Goal: Communication & Community: Answer question/provide support

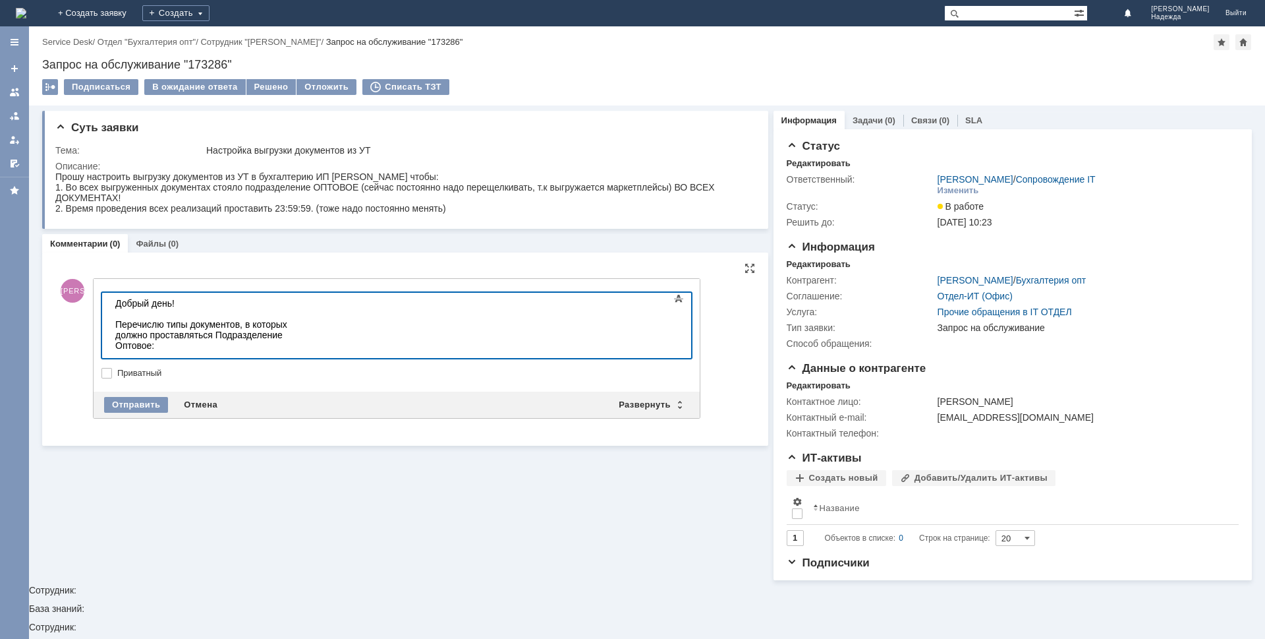
copy div "Возврат товаров от покапателя"
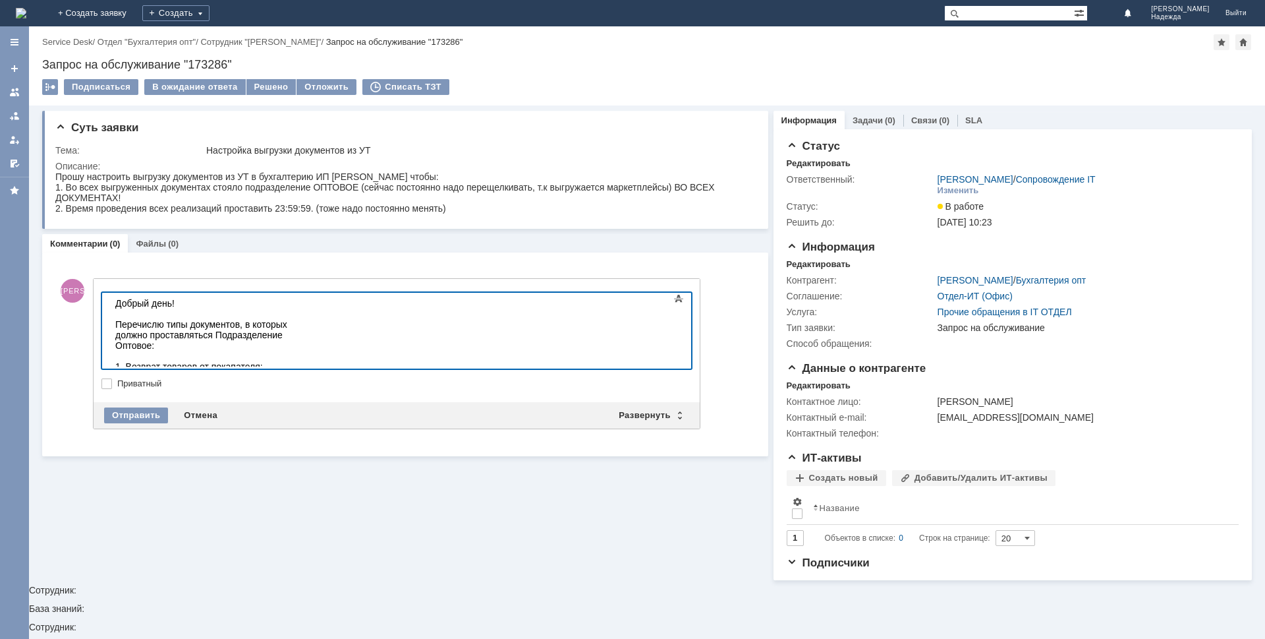
click at [221, 361] on div "1. Возврат товаров от покапателя;" at bounding box center [208, 366] width 187 height 11
click at [291, 372] on div "2. Возврат товаров от поставщика;" at bounding box center [208, 377] width 187 height 11
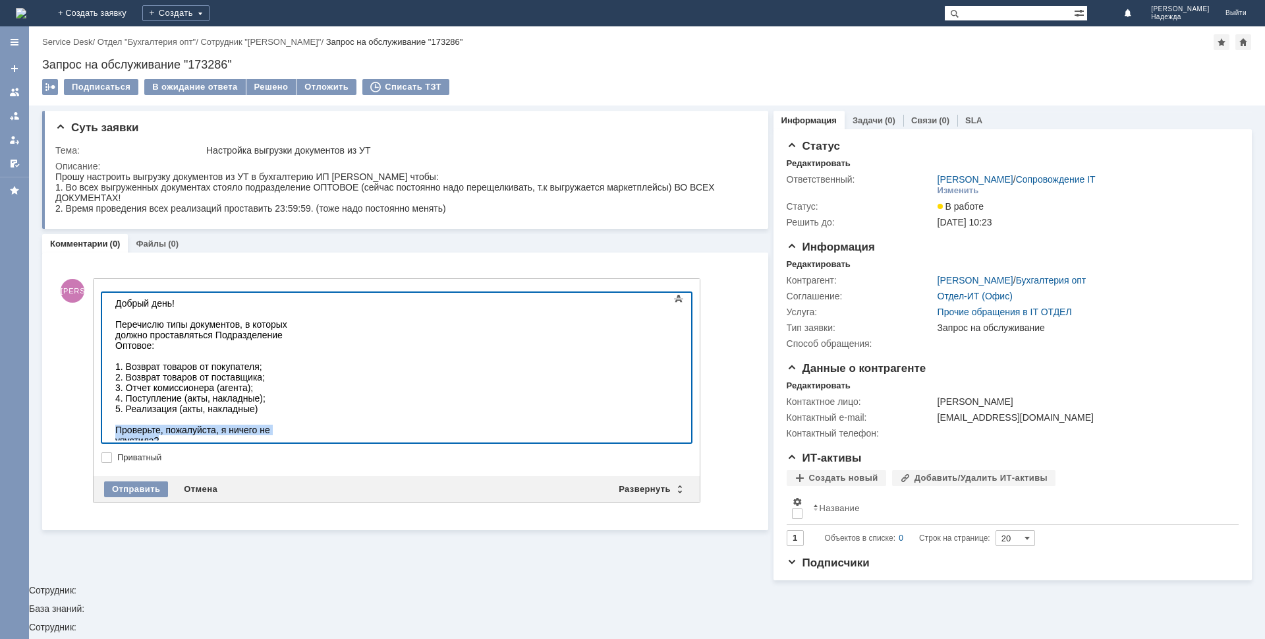
drag, startPoint x: 324, startPoint y: 407, endPoint x: 115, endPoint y: 409, distance: 209.6
click at [115, 409] on body "Добрый день! Перечислю типы документов, в которых должно проставляться Подразде…" at bounding box center [209, 393] width 198 height 200
click at [684, 304] on span at bounding box center [679, 299] width 16 height 16
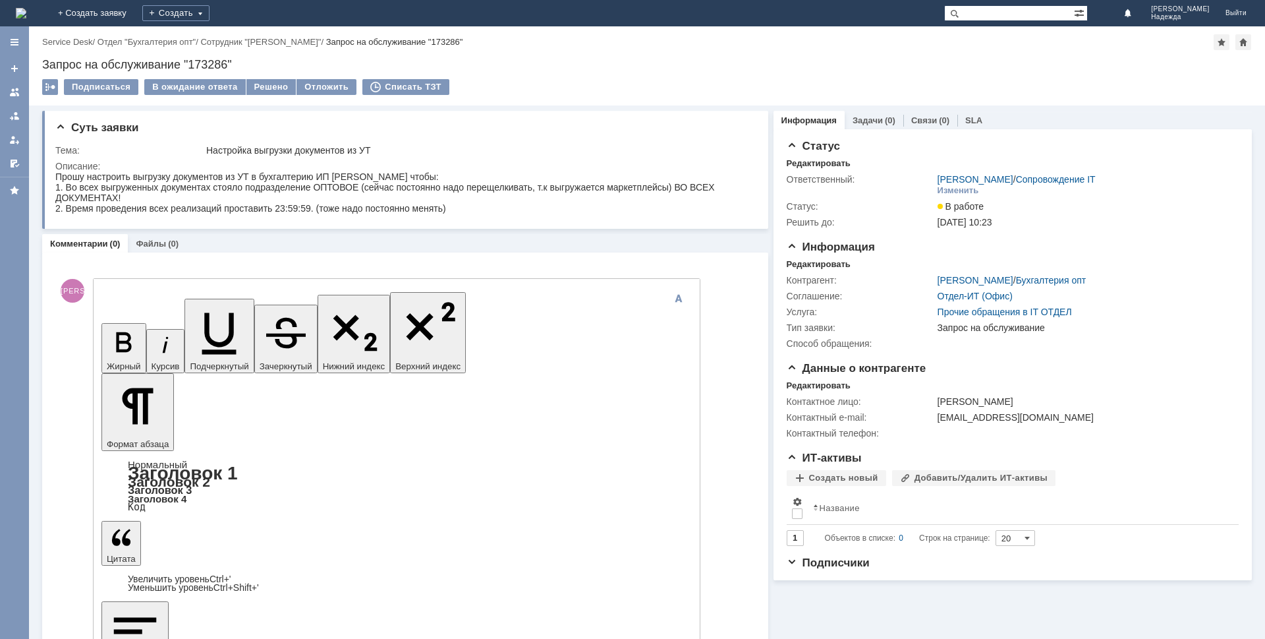
click at [112, 325] on icon "button" at bounding box center [124, 342] width 34 height 34
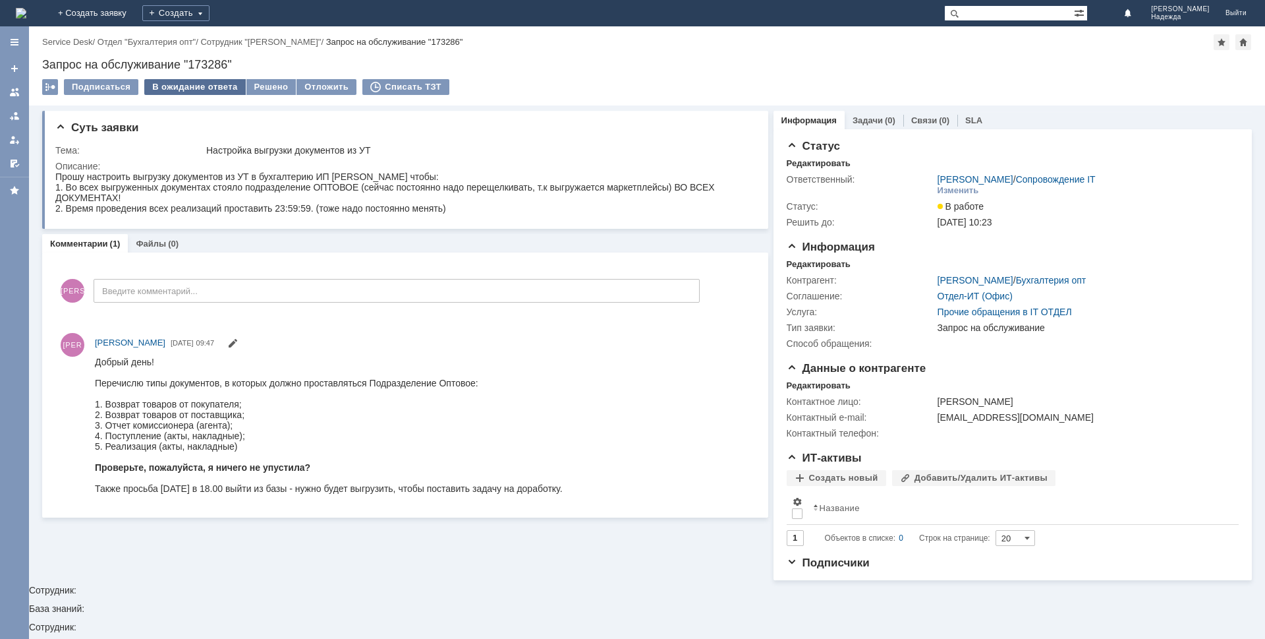
click at [198, 85] on div "В ожидание ответа" at bounding box center [194, 87] width 101 height 16
